Goal: Information Seeking & Learning: Learn about a topic

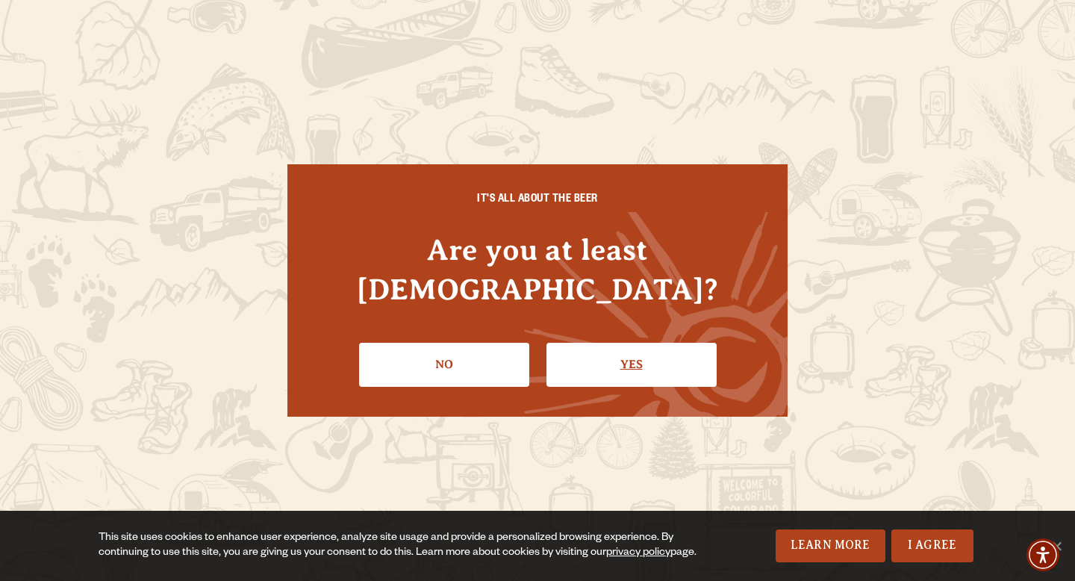
click at [662, 343] on link "Yes" at bounding box center [632, 364] width 170 height 43
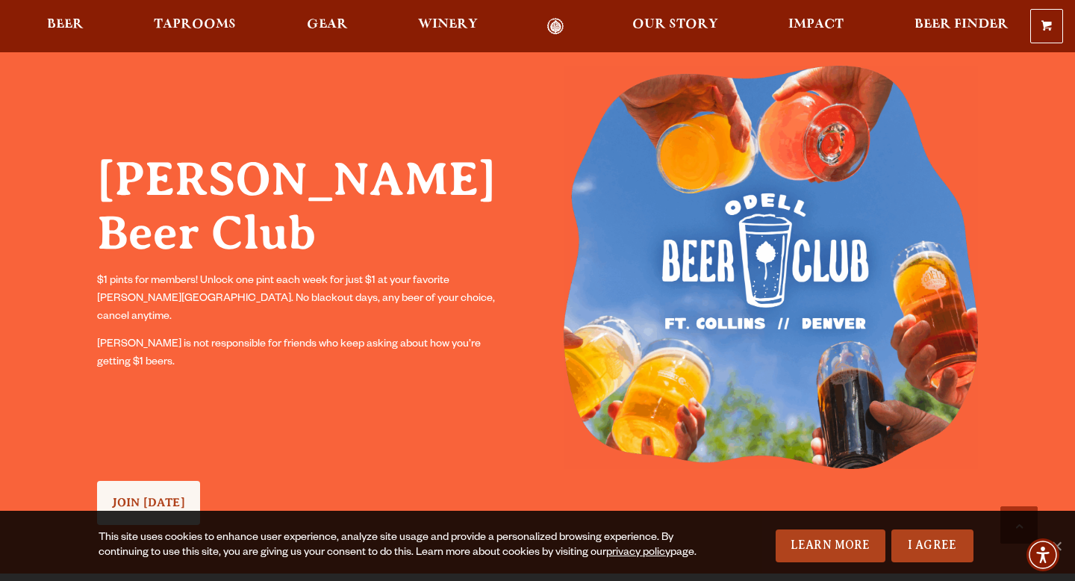
scroll to position [4289, 0]
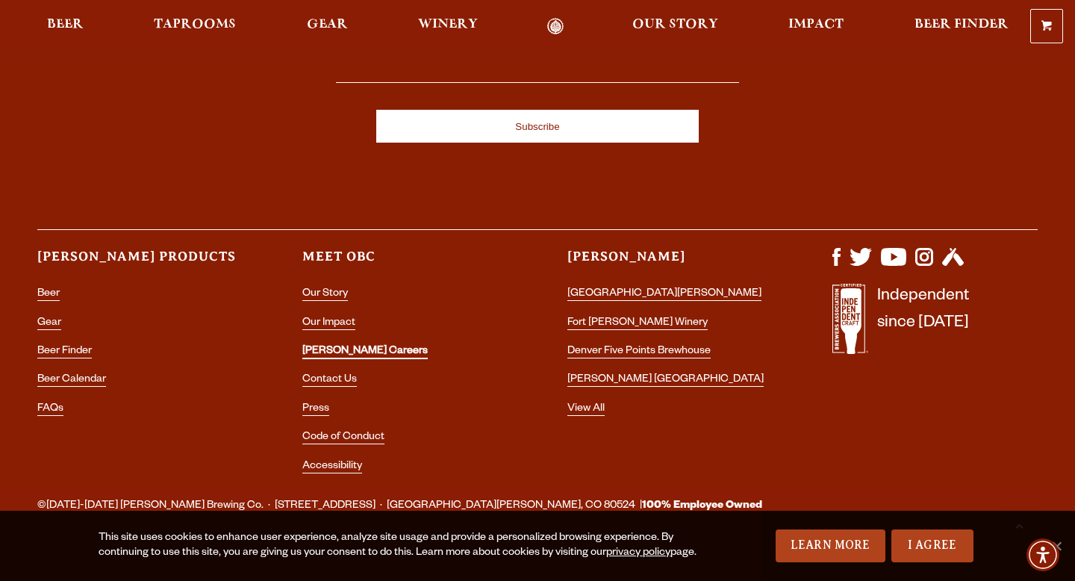
click at [340, 346] on link "[PERSON_NAME] Careers" at bounding box center [364, 352] width 125 height 13
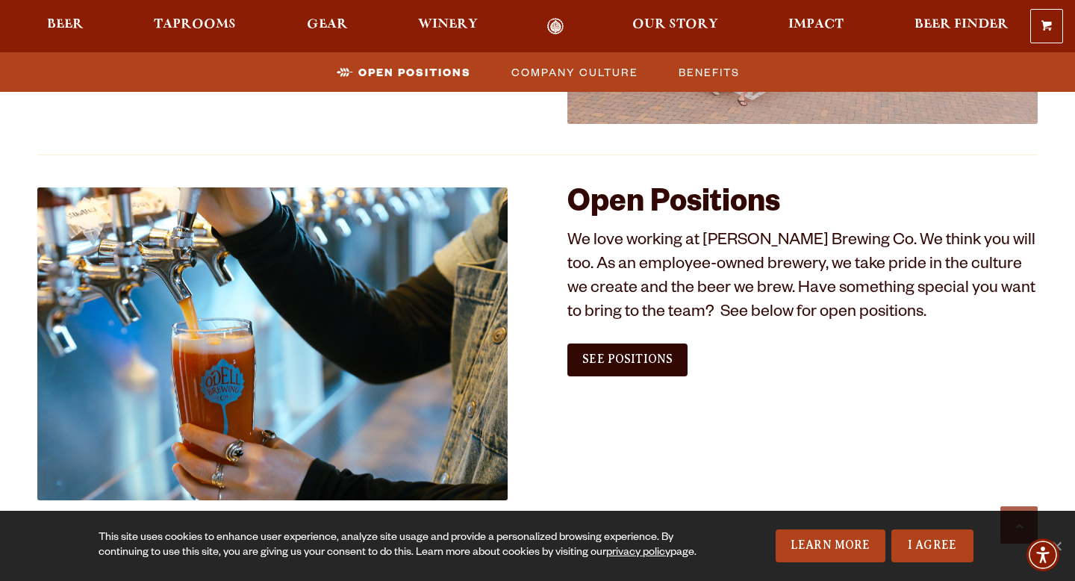
scroll to position [811, 0]
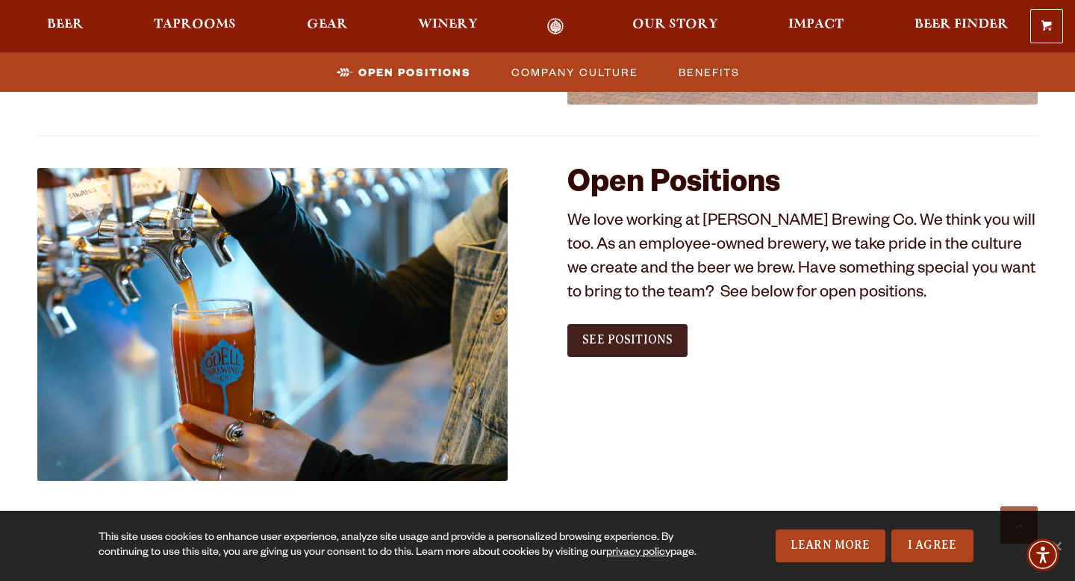
click at [658, 345] on span "See Positions" at bounding box center [628, 339] width 90 height 13
